Goal: Task Accomplishment & Management: Manage account settings

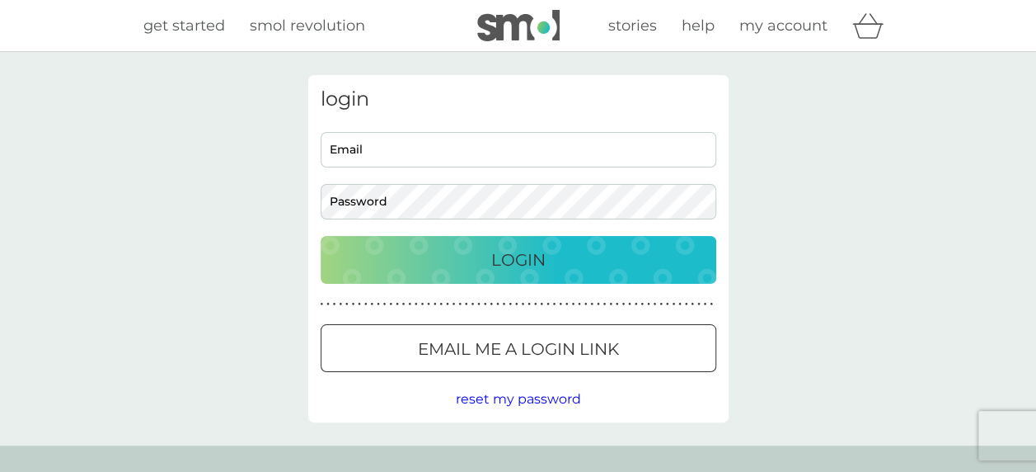
click at [448, 142] on input "Email" at bounding box center [519, 149] width 396 height 35
type input "[EMAIL_ADDRESS][DOMAIN_NAME]"
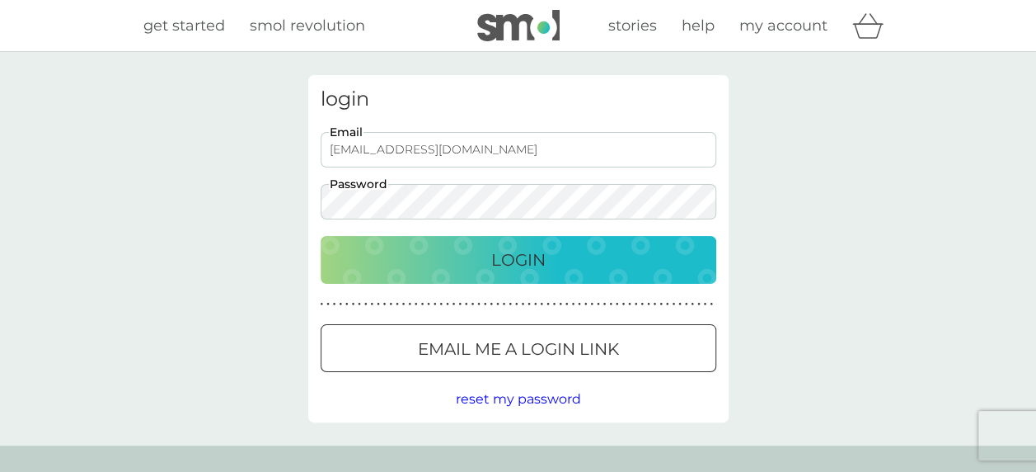
click at [321, 236] on button "Login" at bounding box center [519, 260] width 396 height 48
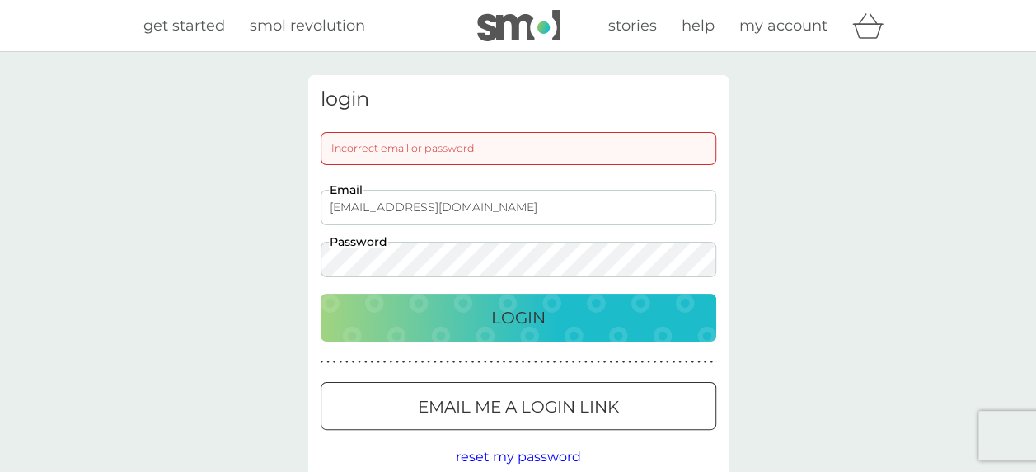
click at [276, 234] on div "login Incorrect email or password [EMAIL_ADDRESS][DOMAIN_NAME] Email Password L…" at bounding box center [518, 277] width 1036 height 451
click at [321, 293] on button "Login" at bounding box center [519, 317] width 396 height 48
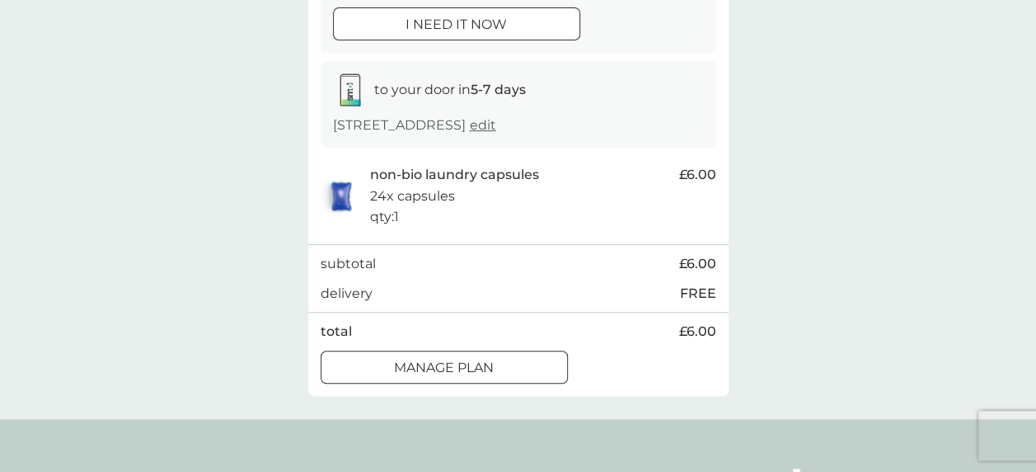
scroll to position [247, 0]
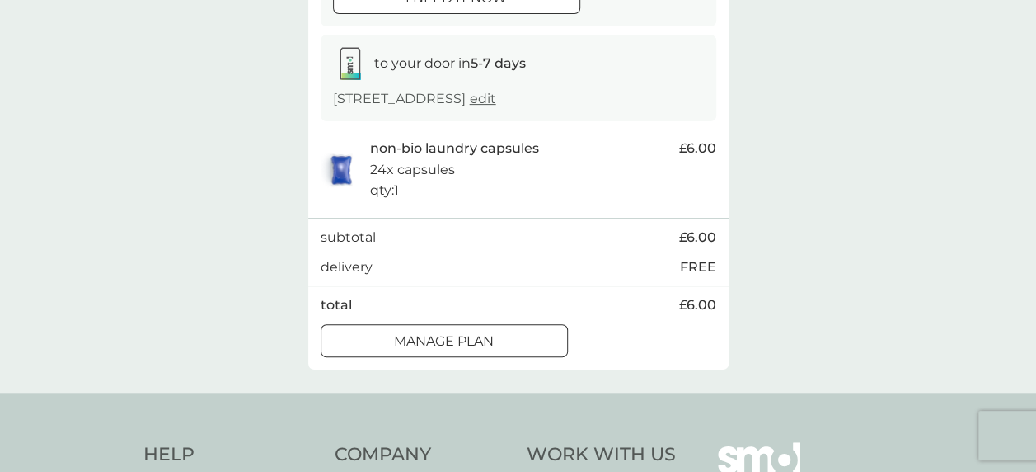
click at [486, 337] on p "Manage plan" at bounding box center [444, 341] width 100 height 21
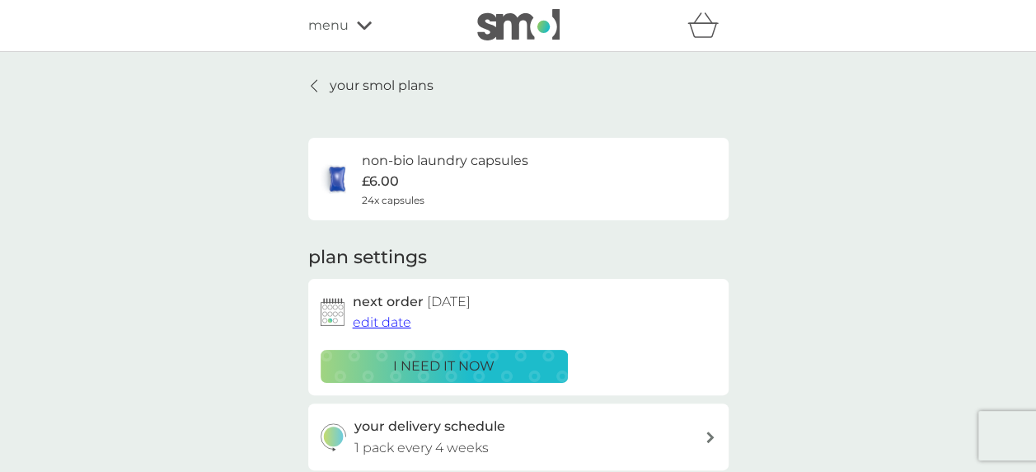
click at [396, 78] on p "your smol plans" at bounding box center [382, 85] width 104 height 21
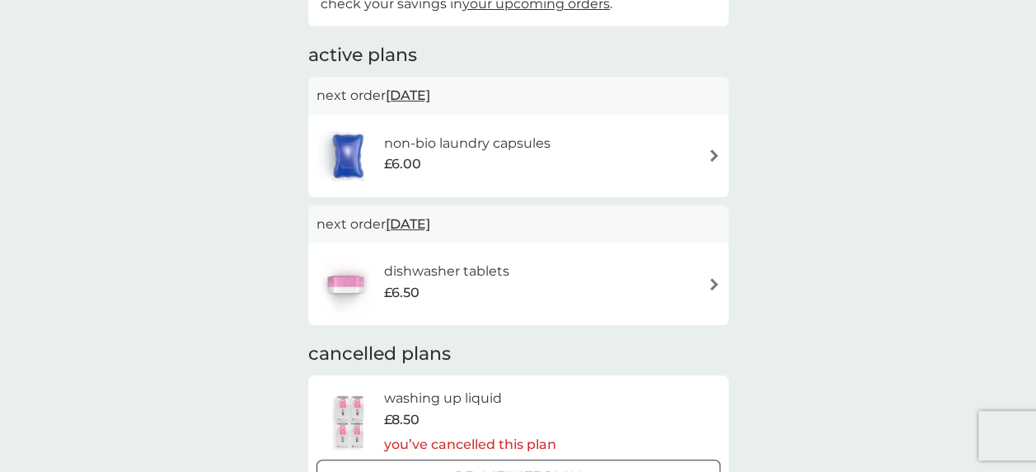
scroll to position [330, 0]
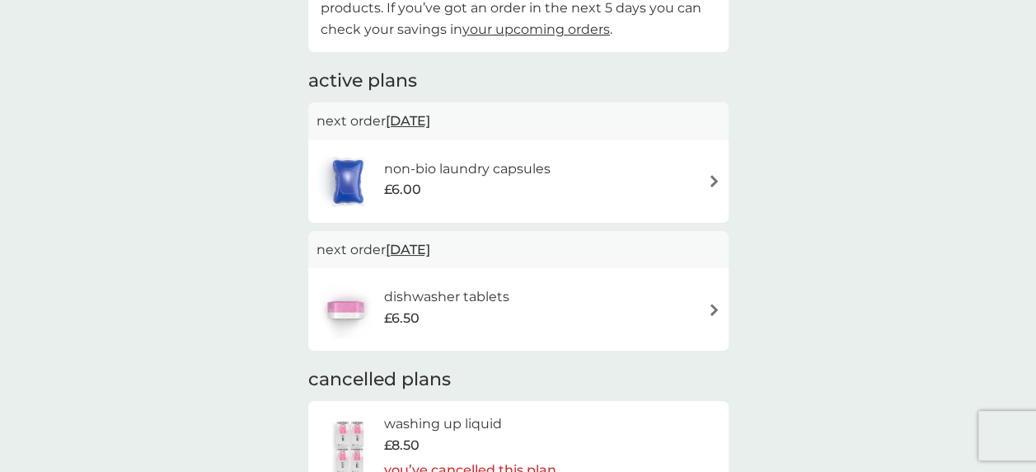
click at [558, 308] on div "dishwasher tablets £6.50" at bounding box center [519, 309] width 404 height 58
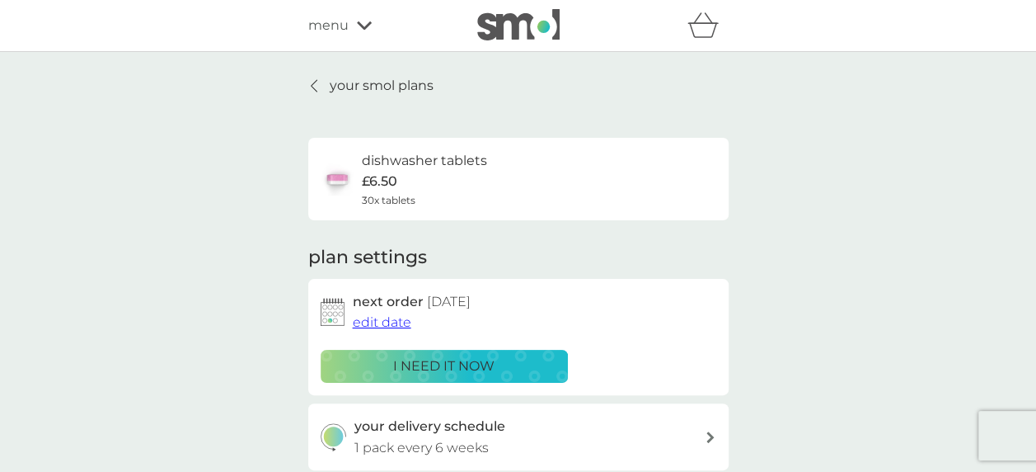
click at [314, 85] on icon at bounding box center [314, 85] width 7 height 13
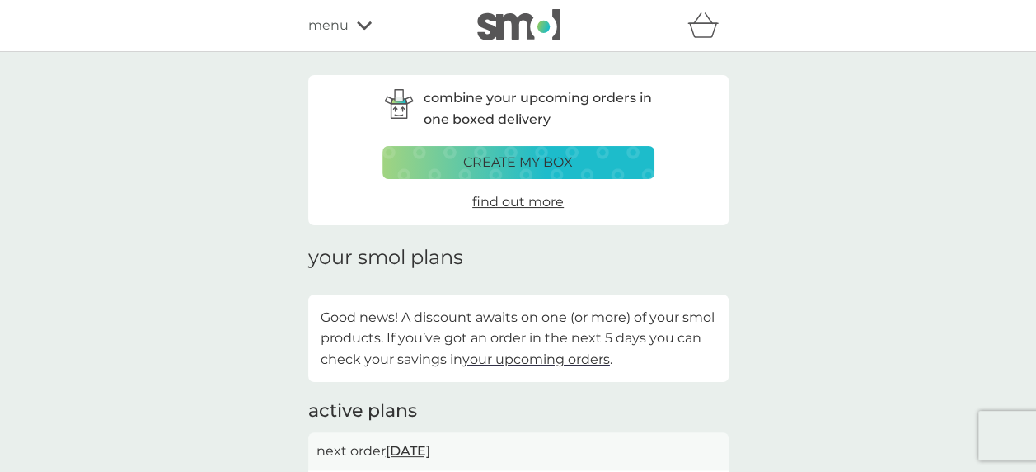
scroll to position [165, 0]
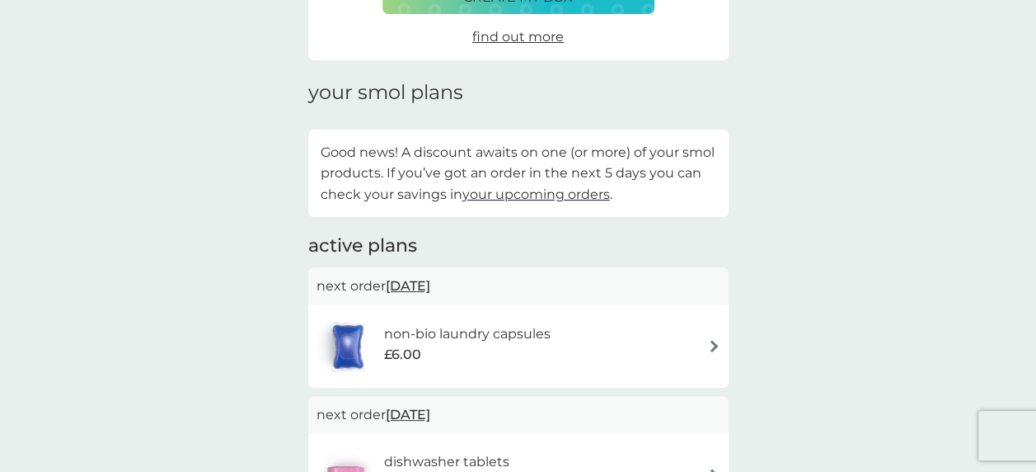
click at [472, 333] on h6 "non-bio laundry capsules" at bounding box center [466, 333] width 167 height 21
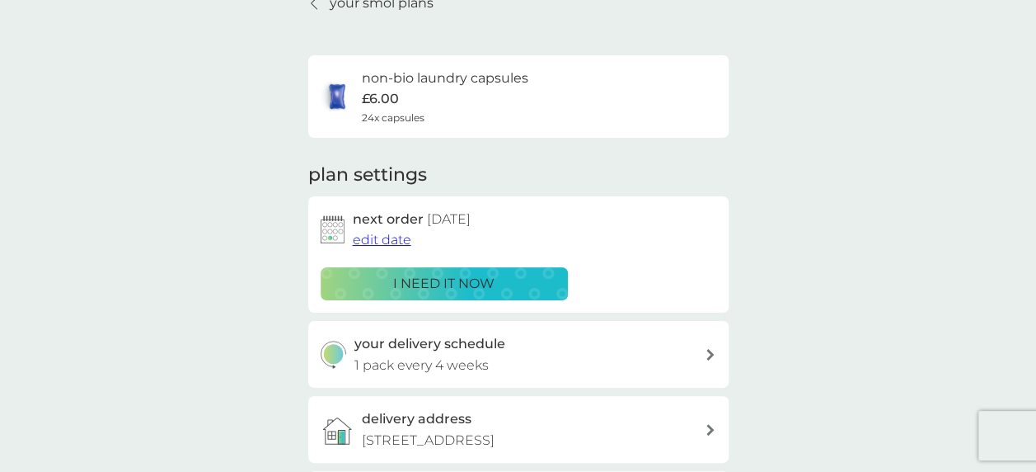
scroll to position [165, 0]
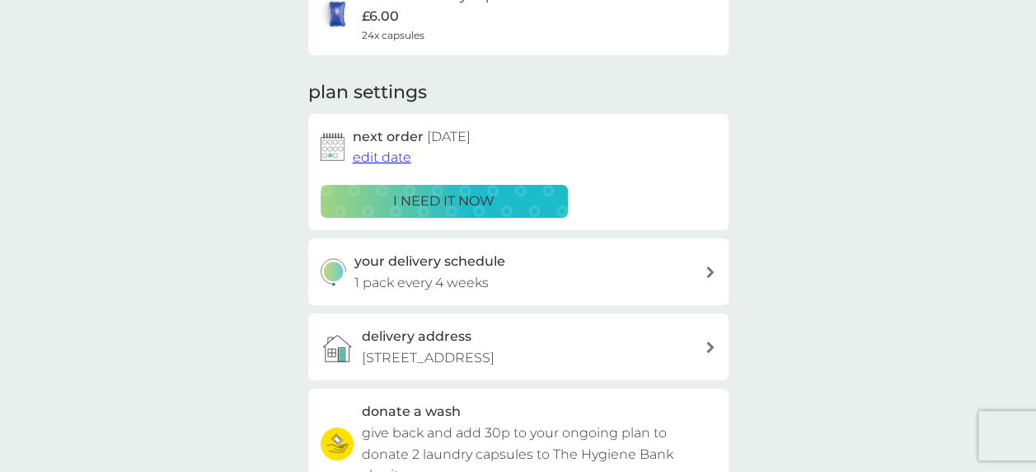
click at [459, 280] on p "1 pack every 4 weeks" at bounding box center [421, 282] width 134 height 21
select select "28"
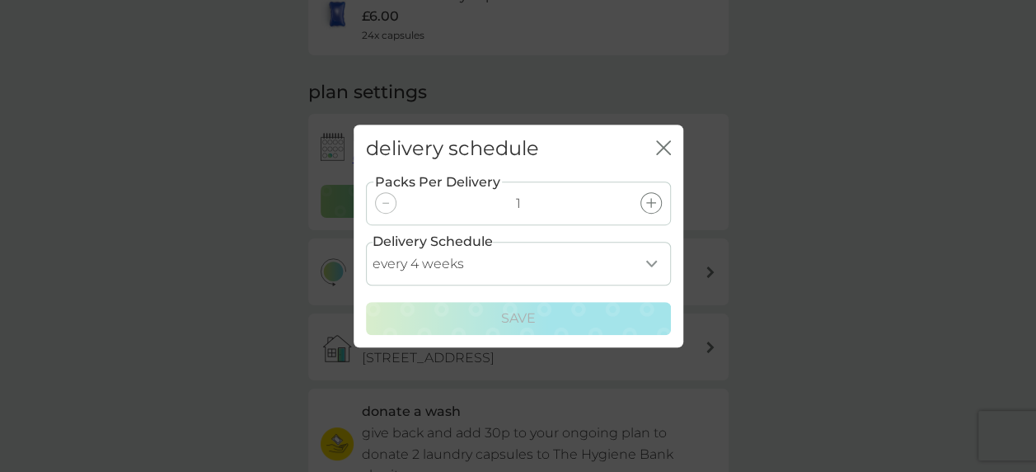
click at [649, 265] on select "every 1 week every 2 weeks every 3 weeks every 4 weeks every 5 weeks every 6 we…" at bounding box center [518, 264] width 305 height 44
click at [666, 145] on icon "close" at bounding box center [667, 147] width 7 height 13
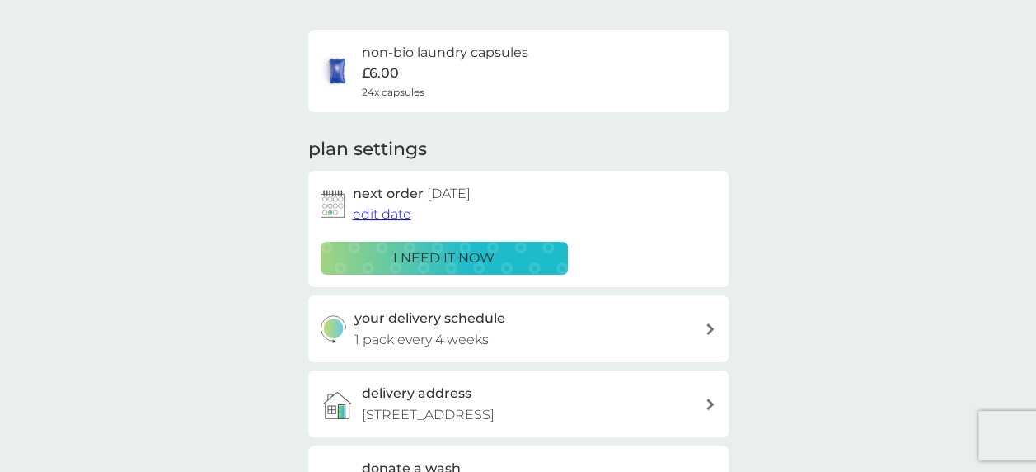
scroll to position [82, 0]
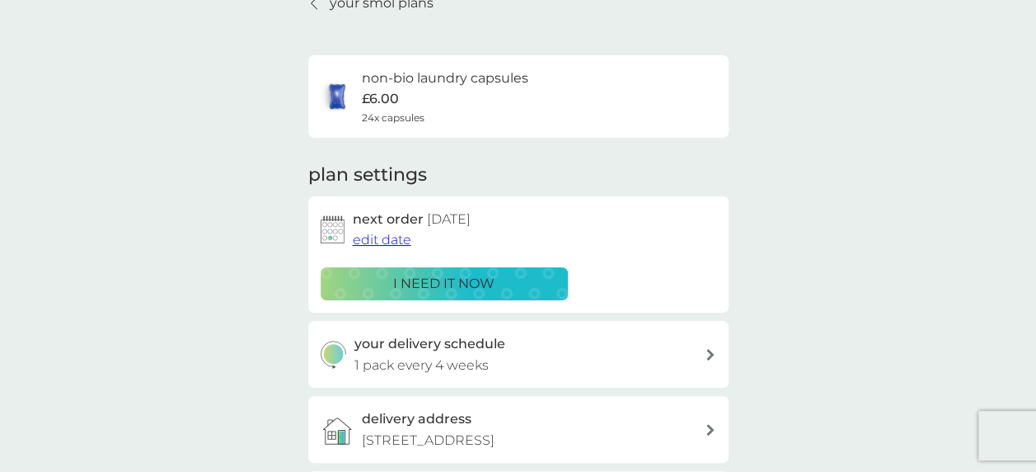
click at [687, 351] on div "your delivery schedule 1 pack every 4 weeks" at bounding box center [529, 354] width 350 height 42
select select "28"
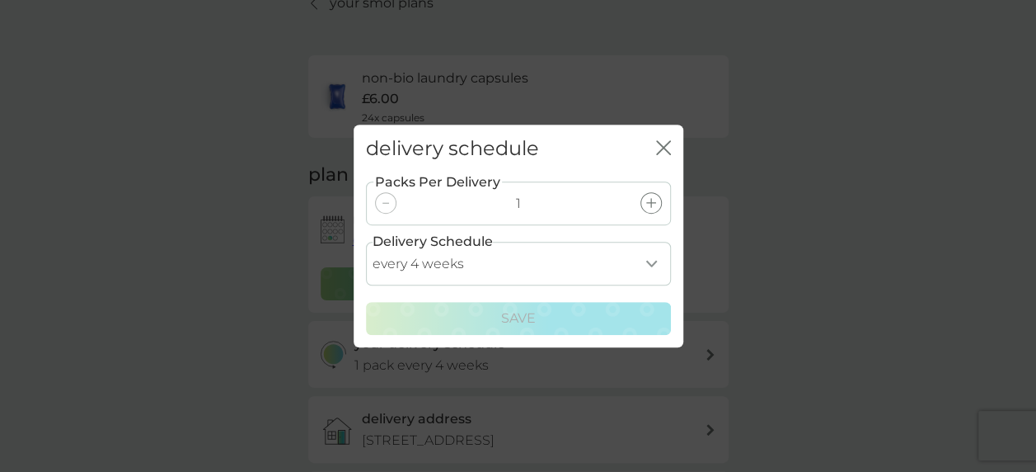
click at [665, 143] on icon "close" at bounding box center [663, 147] width 15 height 15
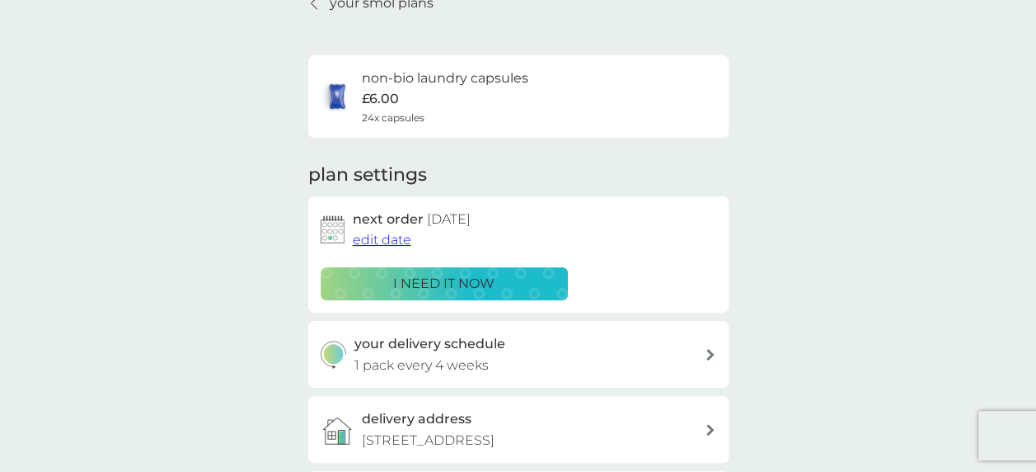
click at [385, 240] on span "edit date" at bounding box center [382, 240] width 59 height 16
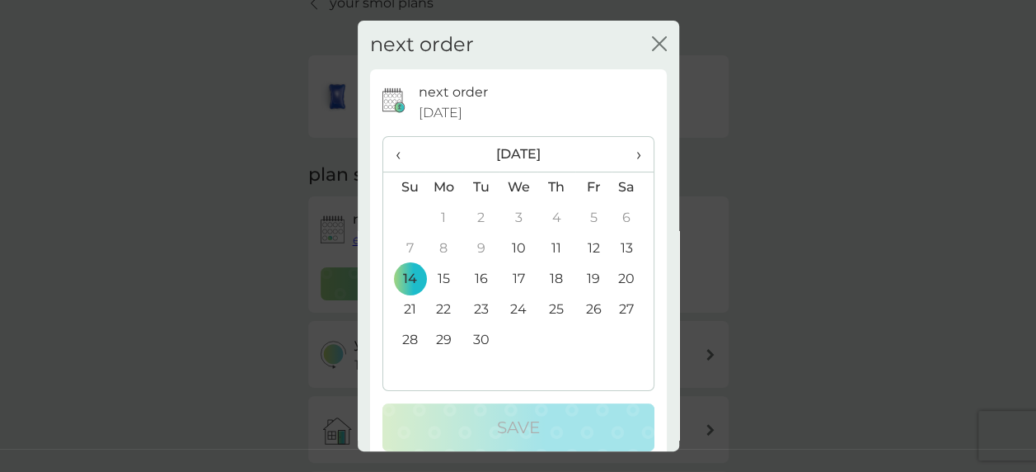
click at [409, 340] on td "28" at bounding box center [404, 340] width 42 height 30
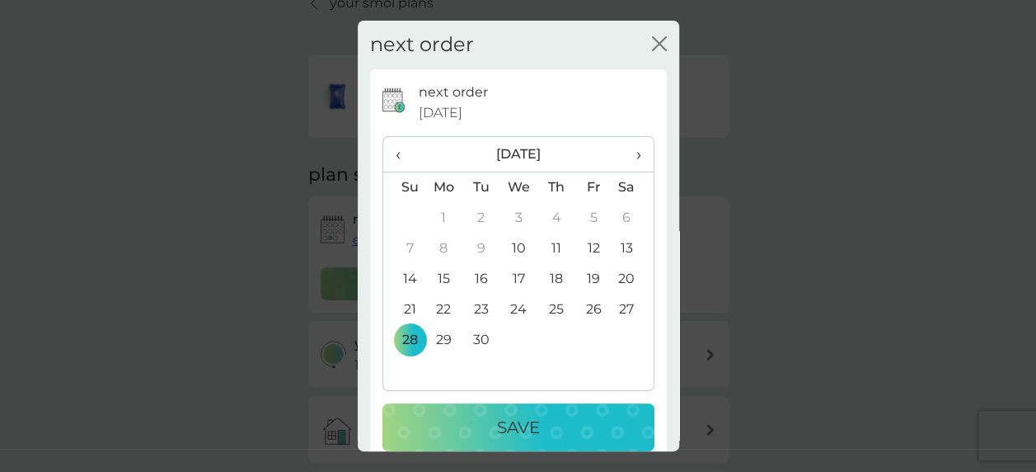
click at [509, 419] on p "Save" at bounding box center [518, 427] width 43 height 26
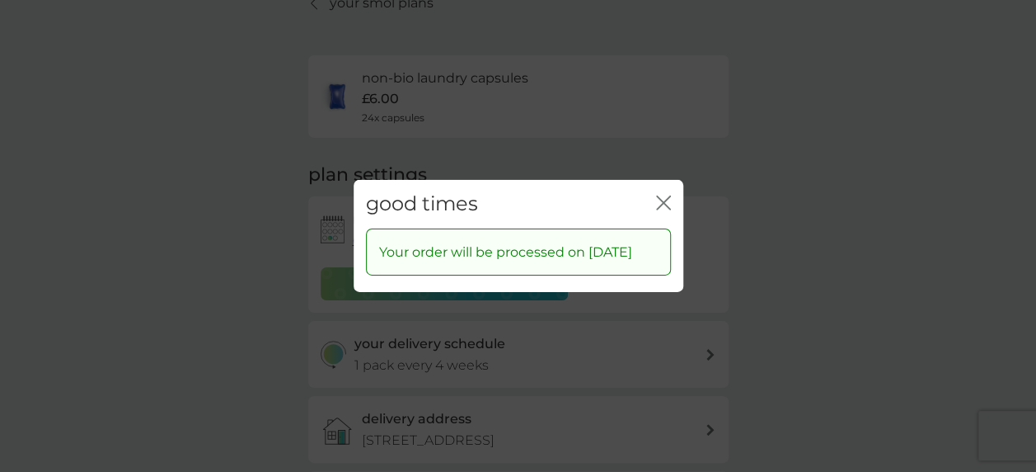
click at [664, 196] on icon "close" at bounding box center [667, 202] width 7 height 13
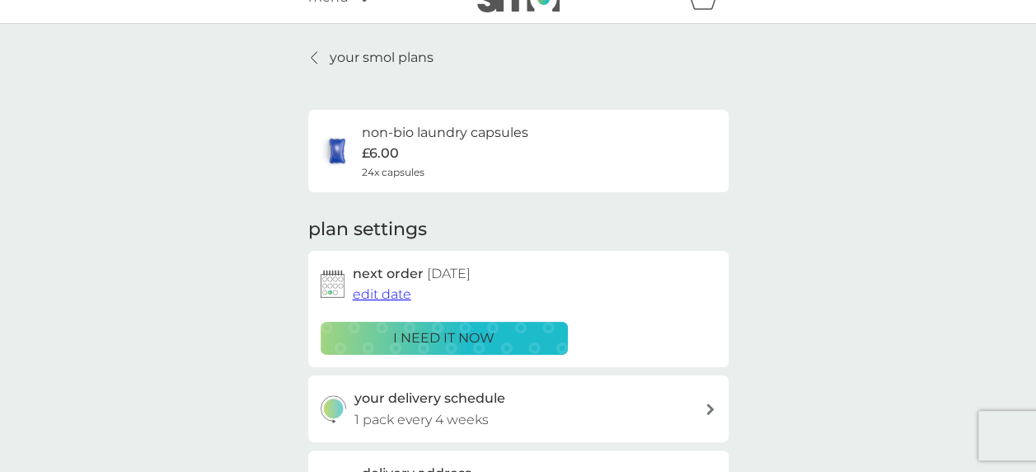
scroll to position [0, 0]
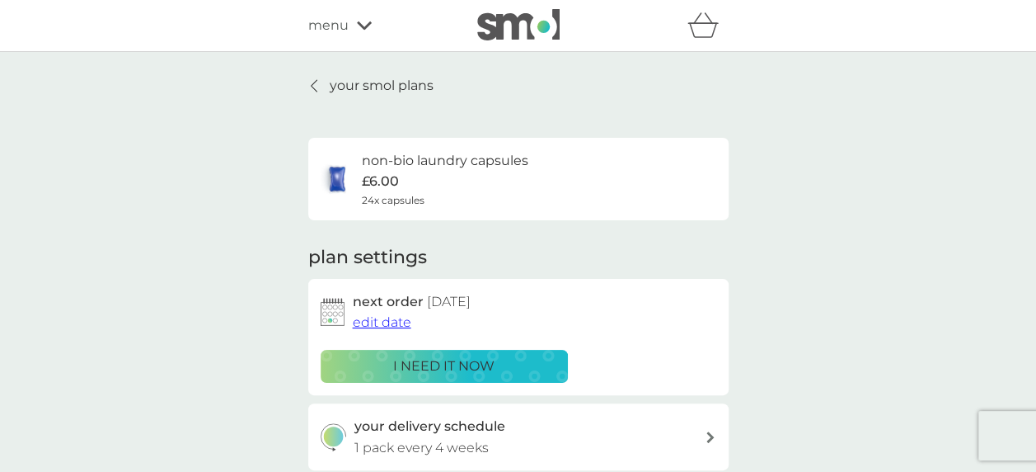
click at [319, 82] on div at bounding box center [315, 85] width 12 height 13
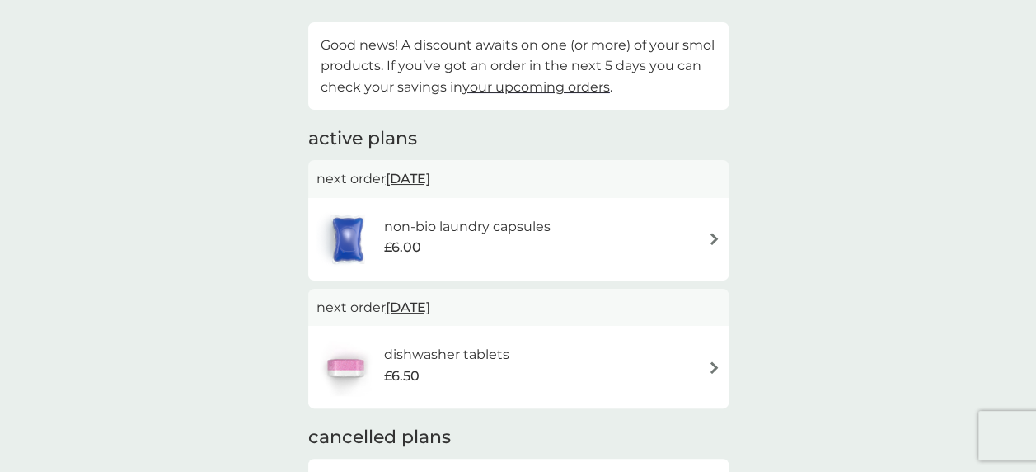
scroll to position [247, 0]
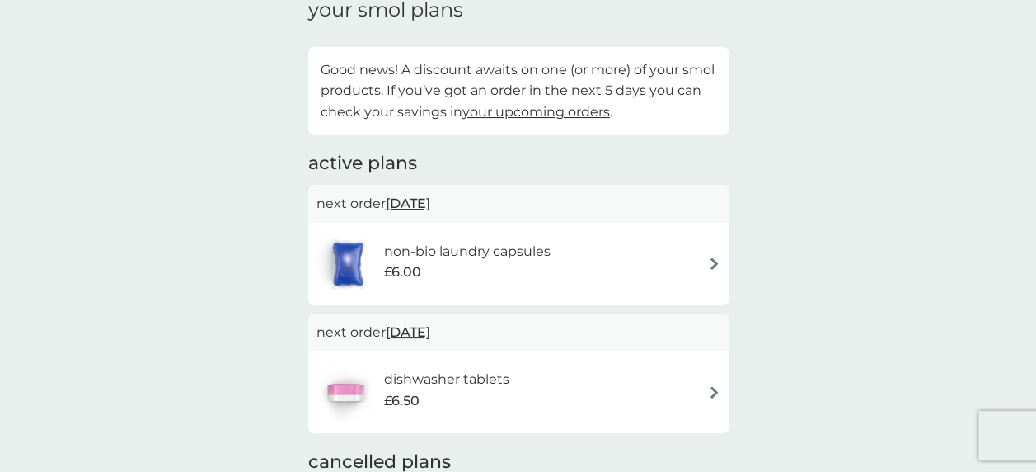
click at [533, 110] on span "your upcoming orders" at bounding box center [536, 112] width 148 height 16
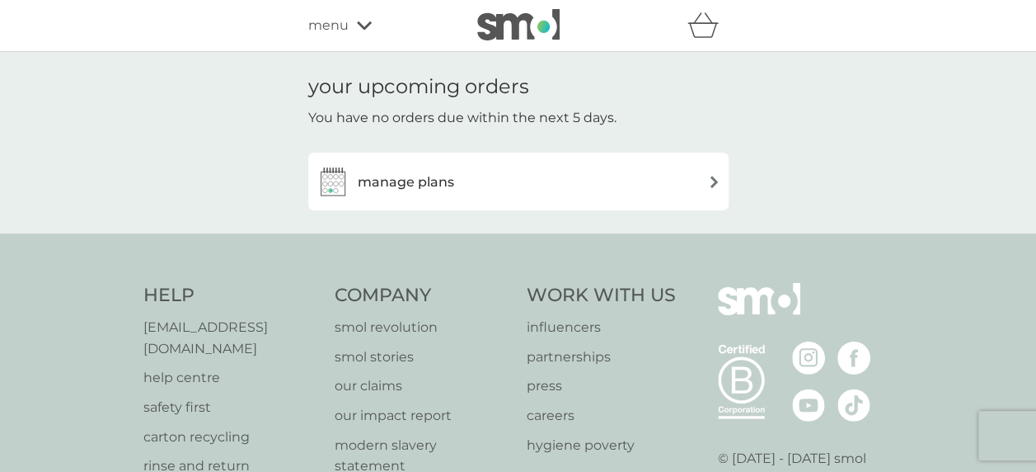
click at [411, 181] on h3 "manage plans" at bounding box center [406, 181] width 96 height 21
